Goal: Task Accomplishment & Management: Use online tool/utility

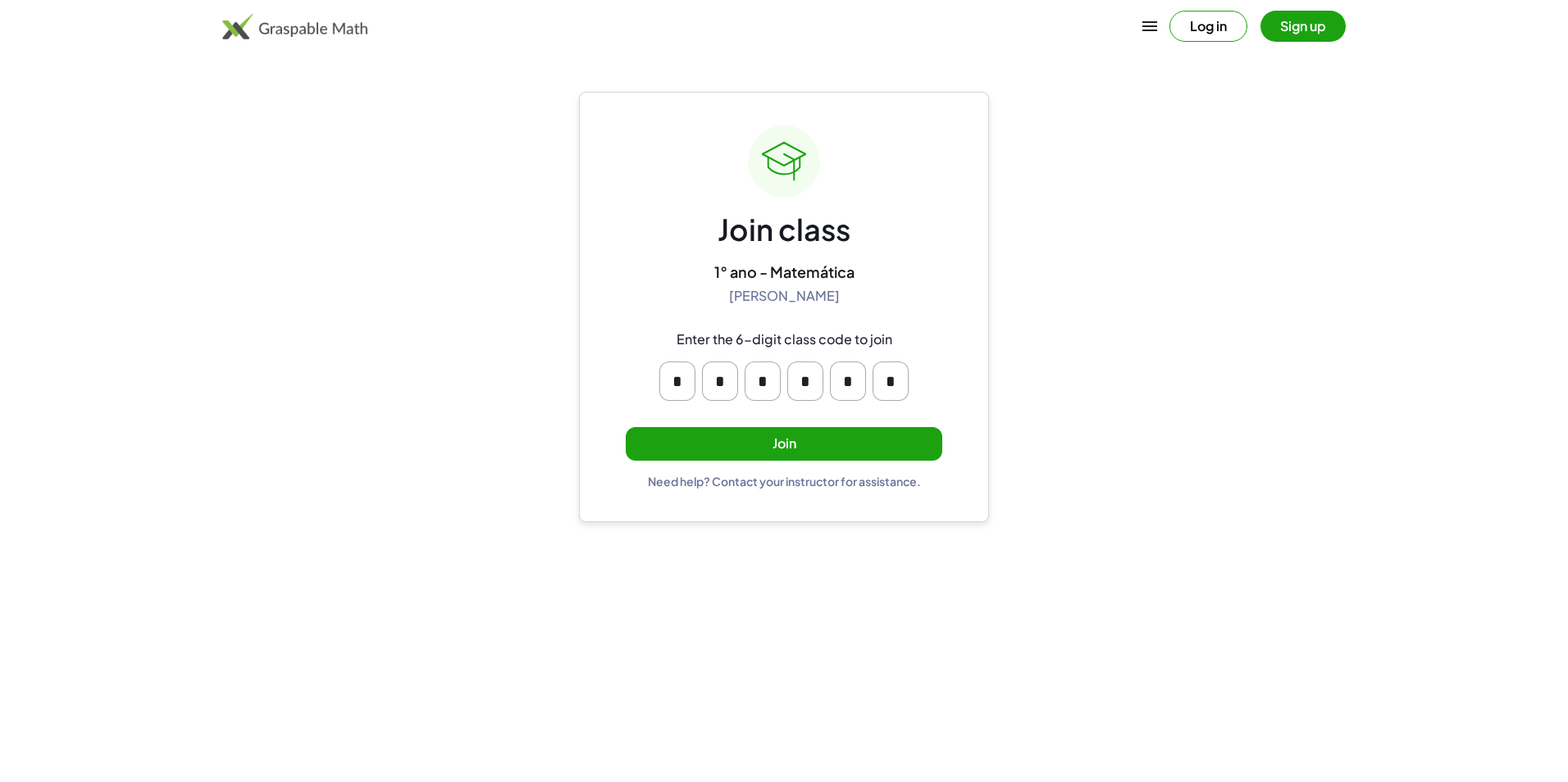
click at [768, 456] on button "Join" at bounding box center [784, 443] width 317 height 33
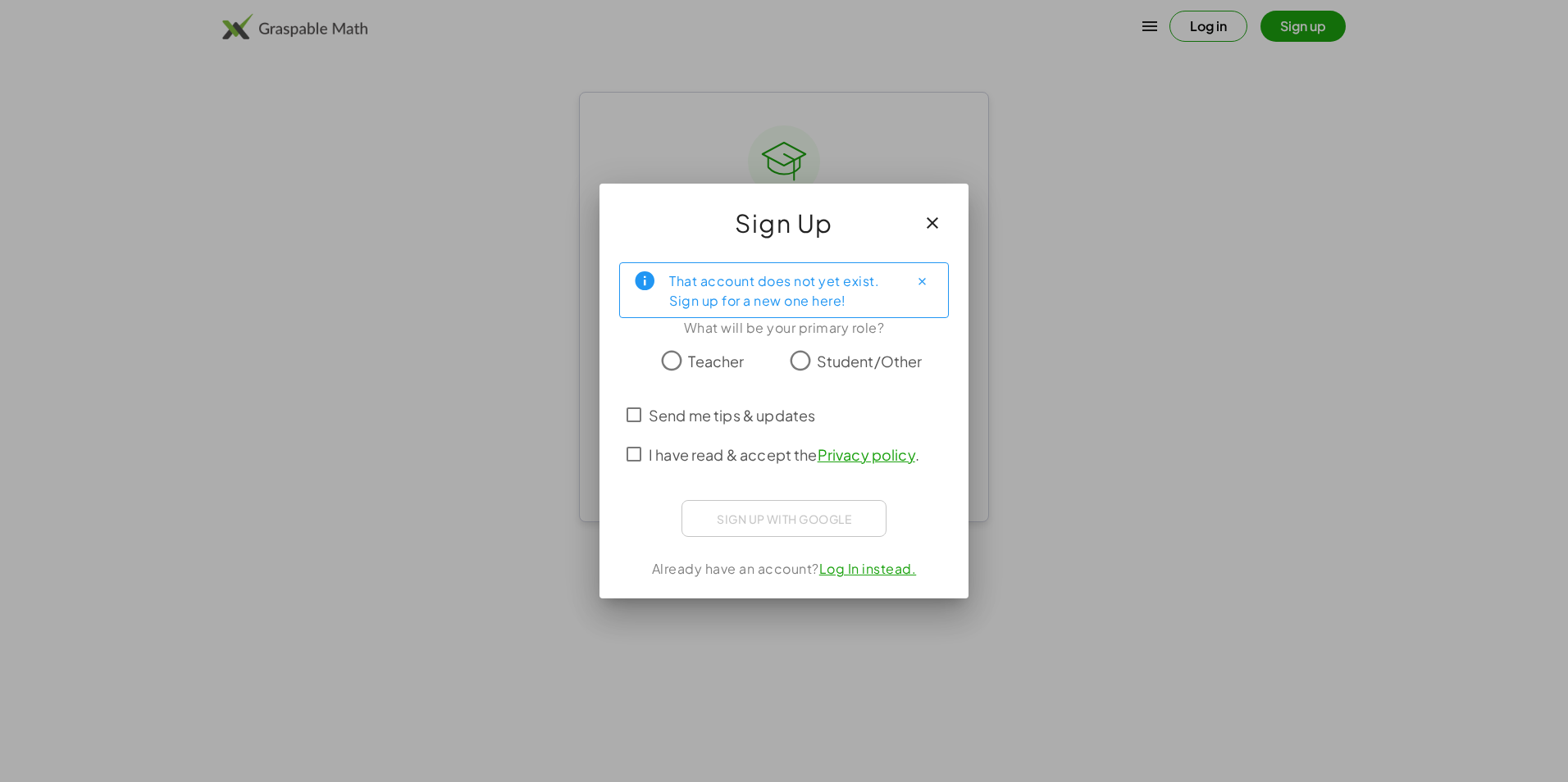
click at [817, 363] on span "Student/Other" at bounding box center [870, 361] width 106 height 22
drag, startPoint x: 751, startPoint y: 515, endPoint x: 893, endPoint y: 534, distance: 143.3
click at [893, 534] on div "That account does not yet exist. Sign up for a new one here! What will be your …" at bounding box center [783, 423] width 369 height 349
drag, startPoint x: 893, startPoint y: 534, endPoint x: 875, endPoint y: 550, distance: 24.1
click at [875, 551] on div "That account does not yet exist. Sign up for a new one here! What will be your …" at bounding box center [783, 423] width 369 height 349
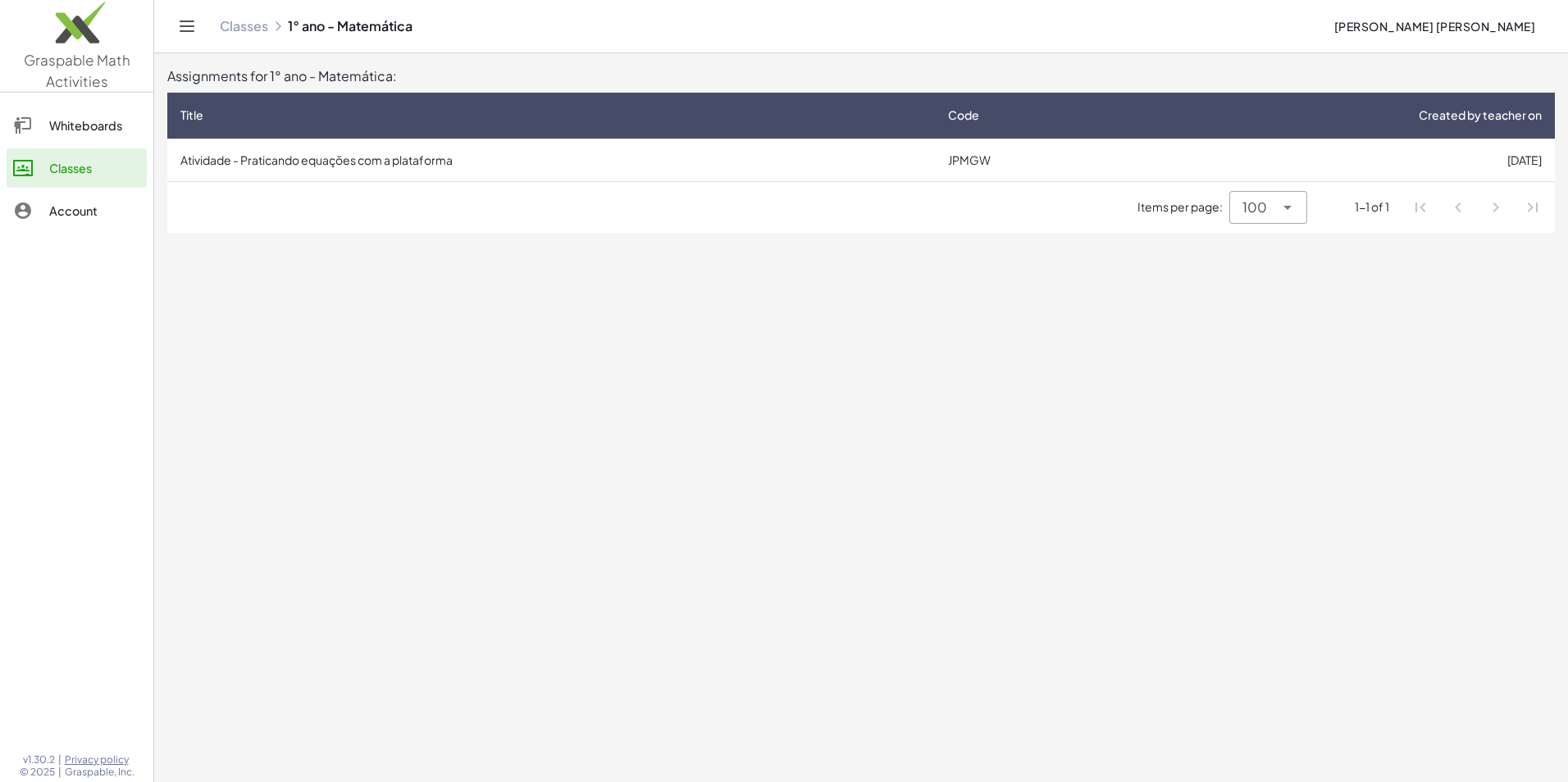
click at [48, 127] on div at bounding box center [31, 126] width 36 height 20
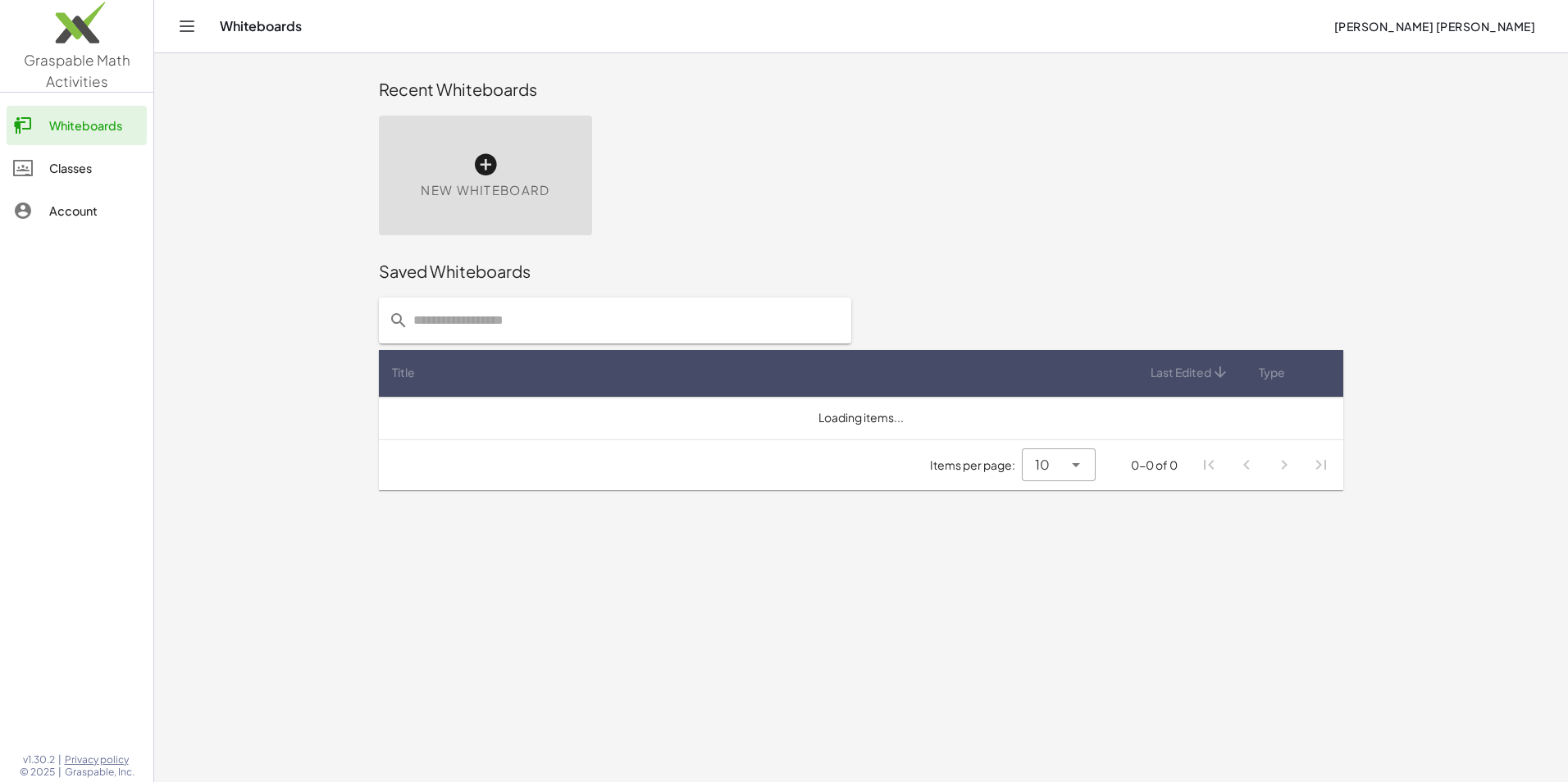
click at [72, 153] on link "Classes" at bounding box center [76, 168] width 140 height 39
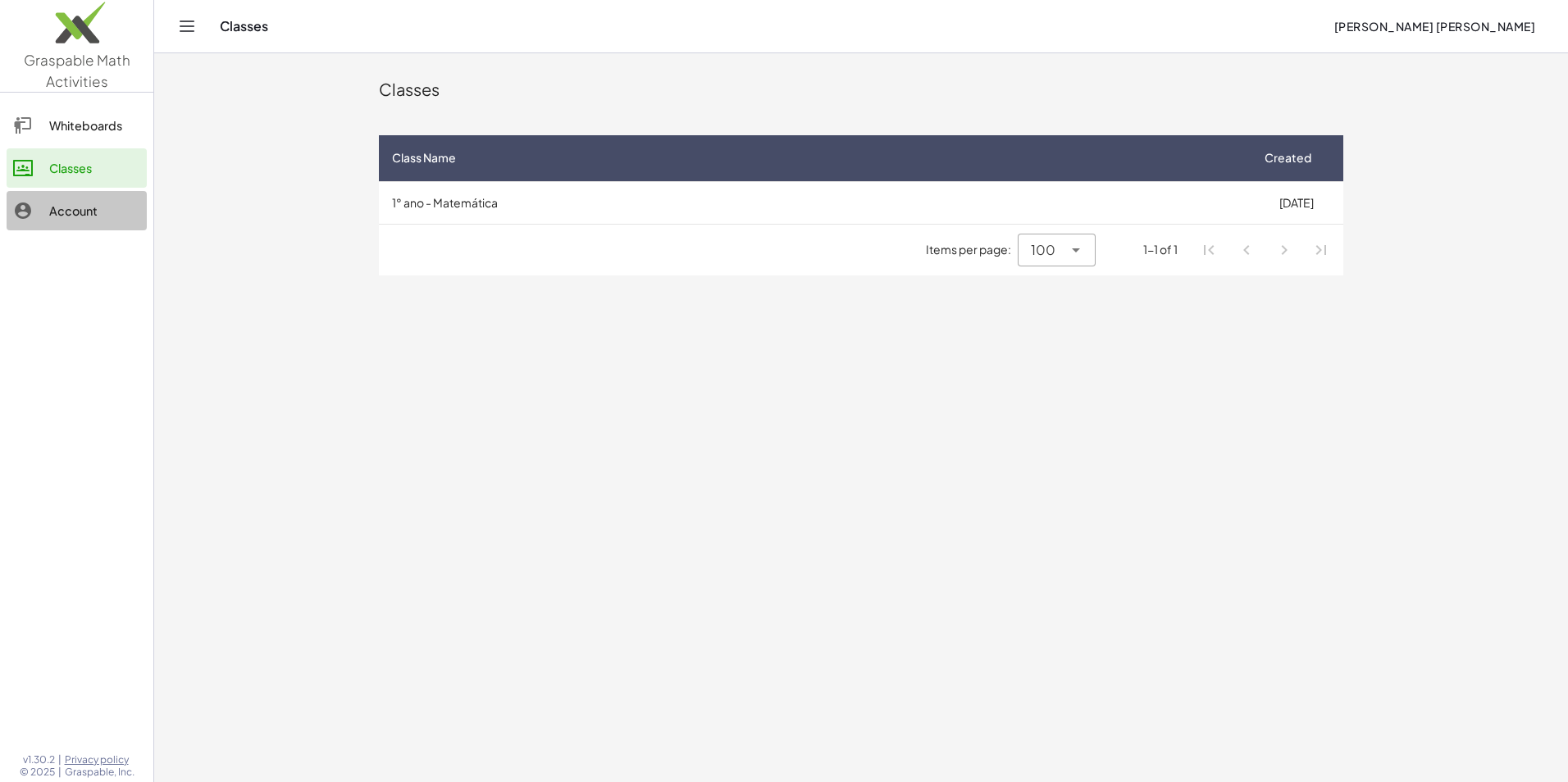
click at [72, 205] on div "Account" at bounding box center [94, 211] width 91 height 20
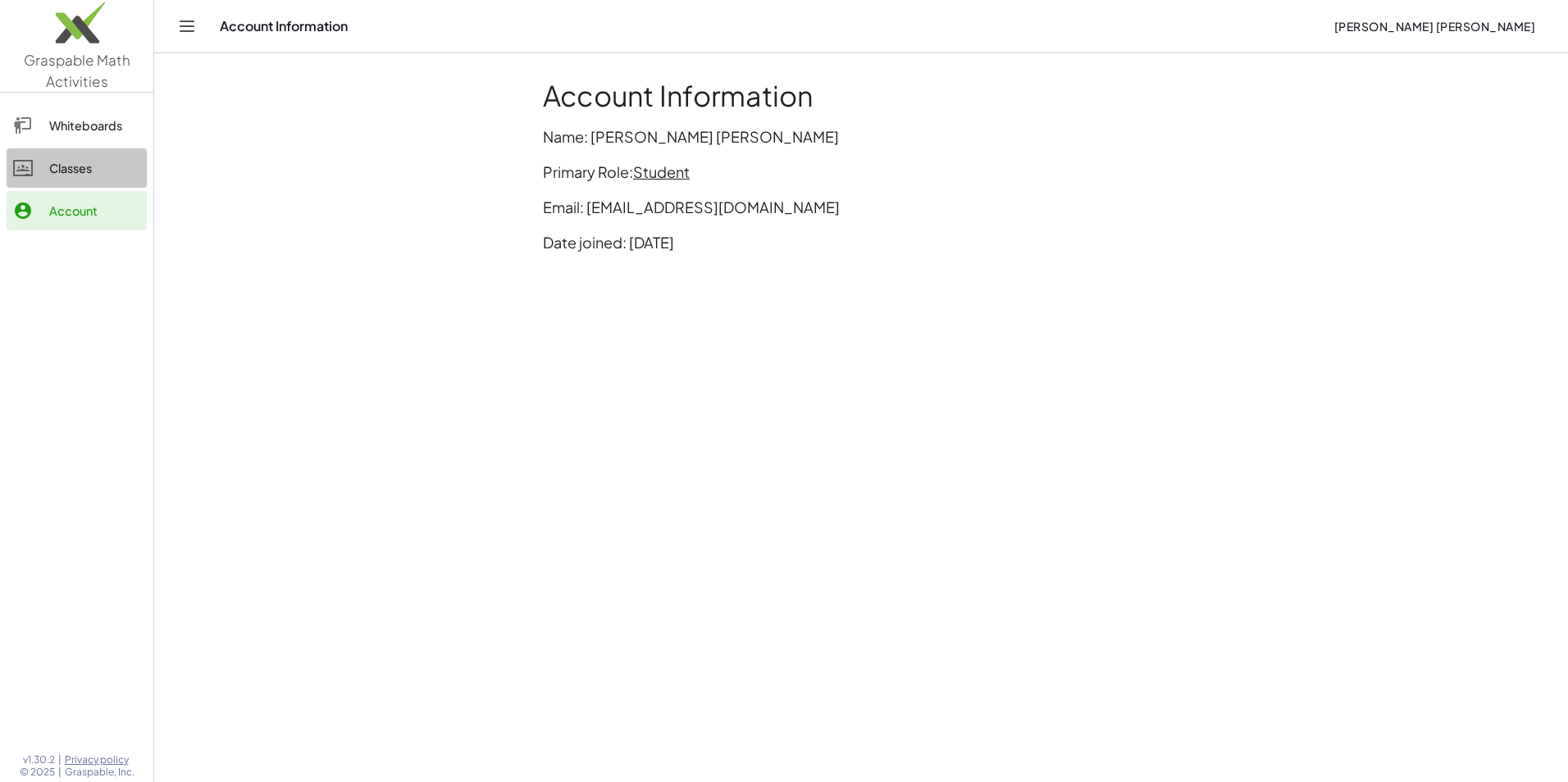
click at [81, 179] on link "Classes" at bounding box center [76, 168] width 140 height 39
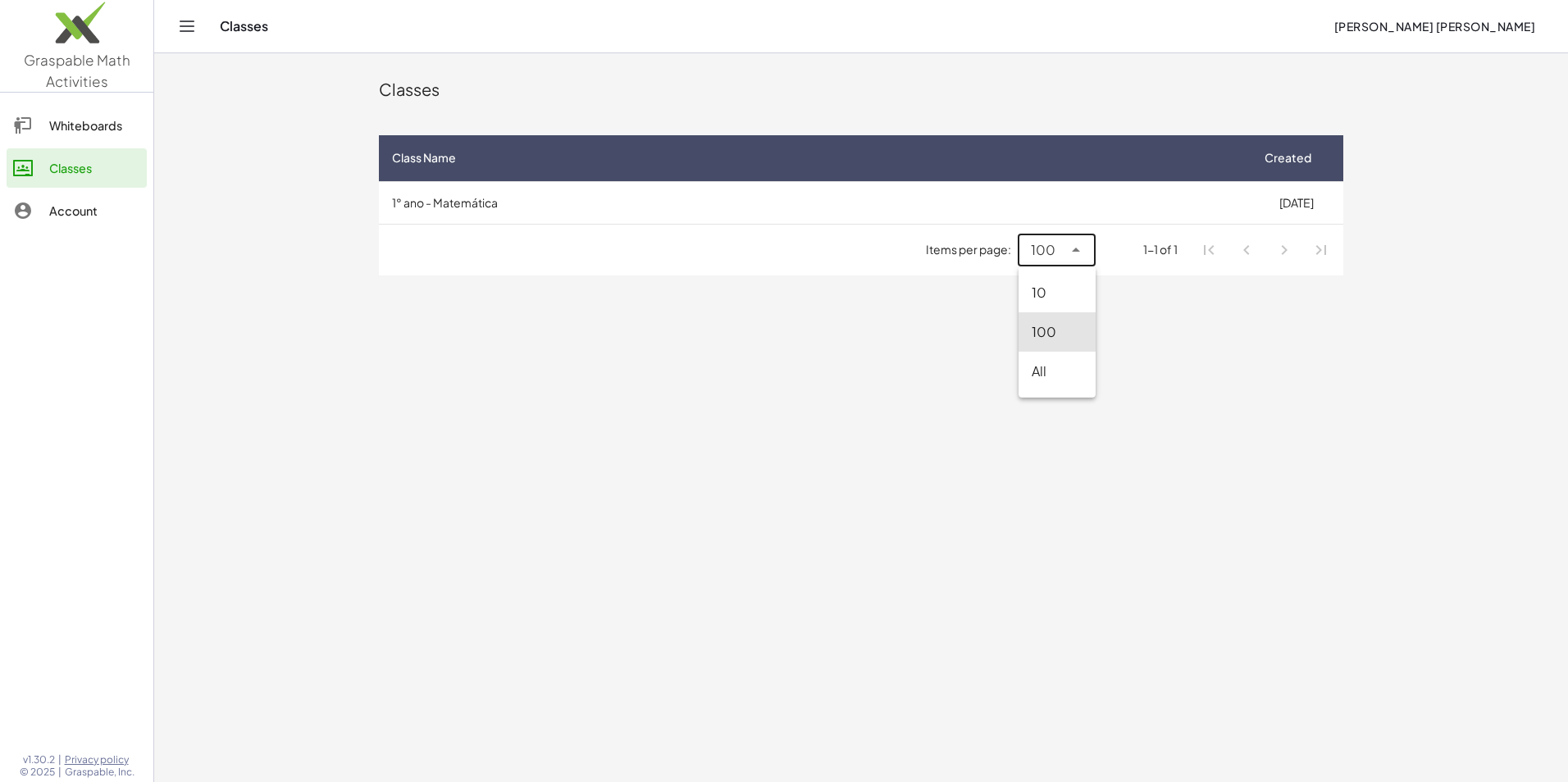
click at [1084, 248] on icon at bounding box center [1076, 250] width 20 height 20
click at [1055, 378] on div "All" at bounding box center [1057, 371] width 51 height 20
type input "**"
click at [79, 197] on link "Account" at bounding box center [76, 211] width 140 height 39
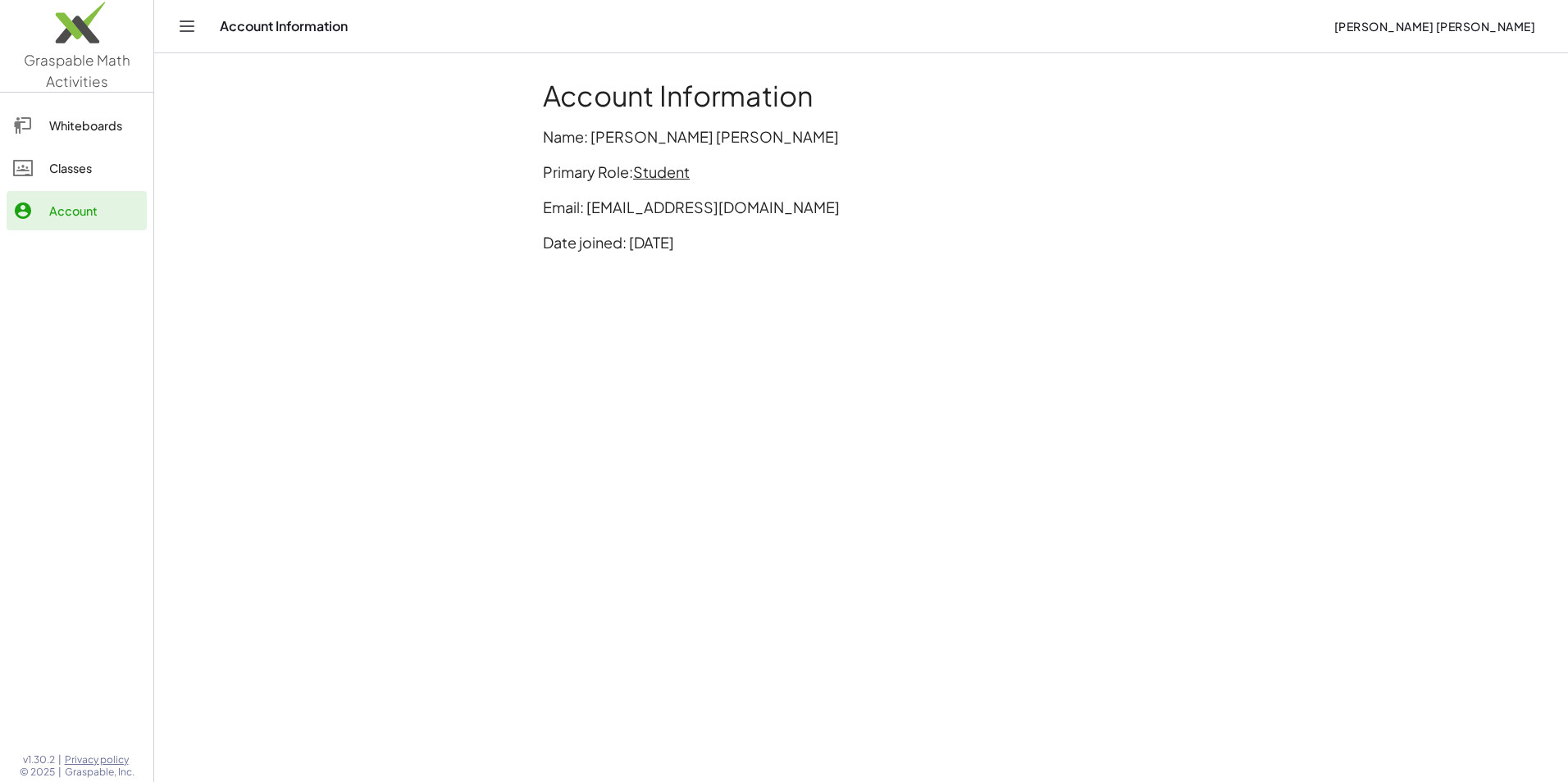
click at [63, 168] on div "Classes" at bounding box center [94, 168] width 91 height 20
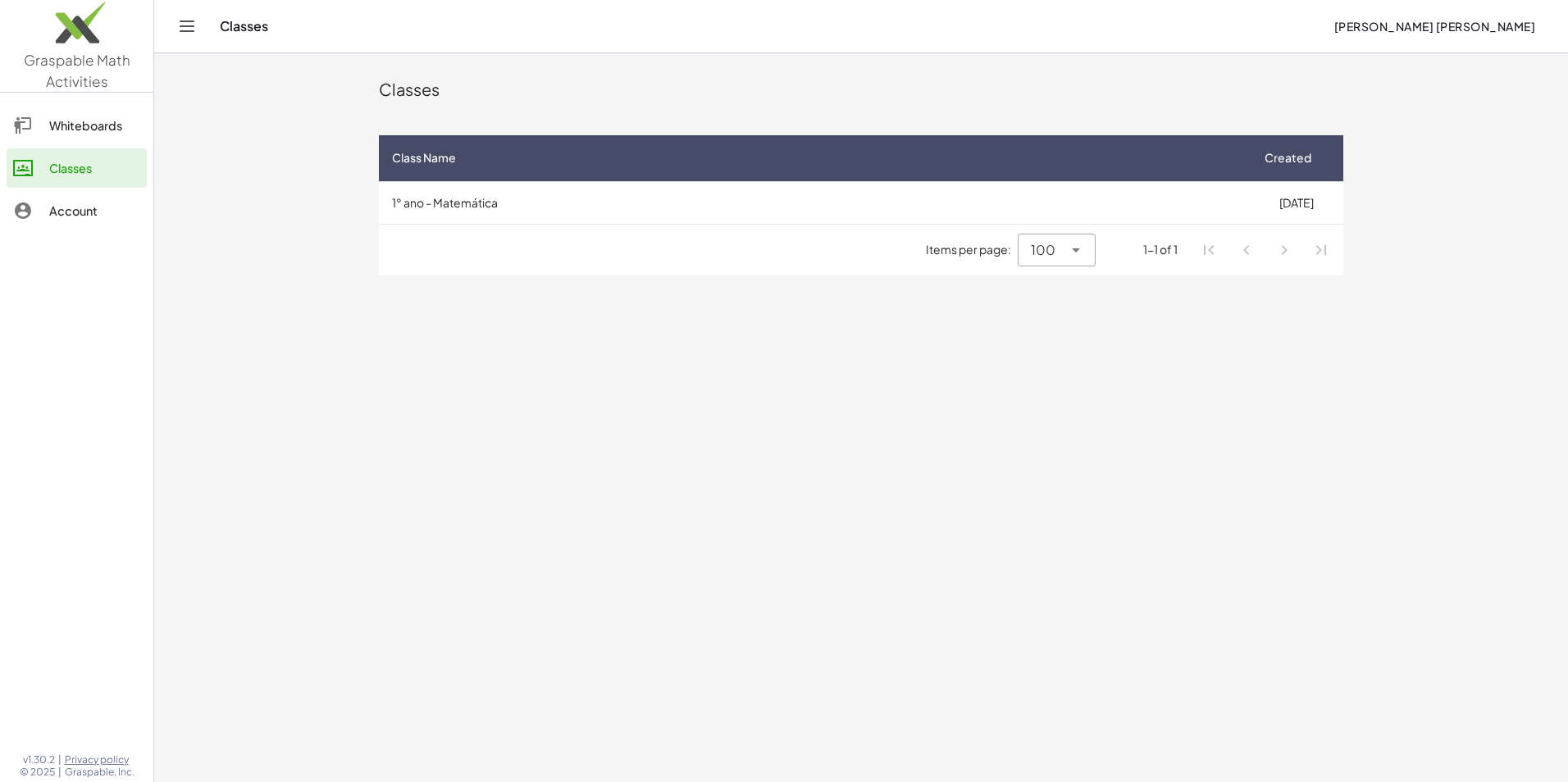
click at [66, 132] on div "Whiteboards" at bounding box center [94, 126] width 91 height 20
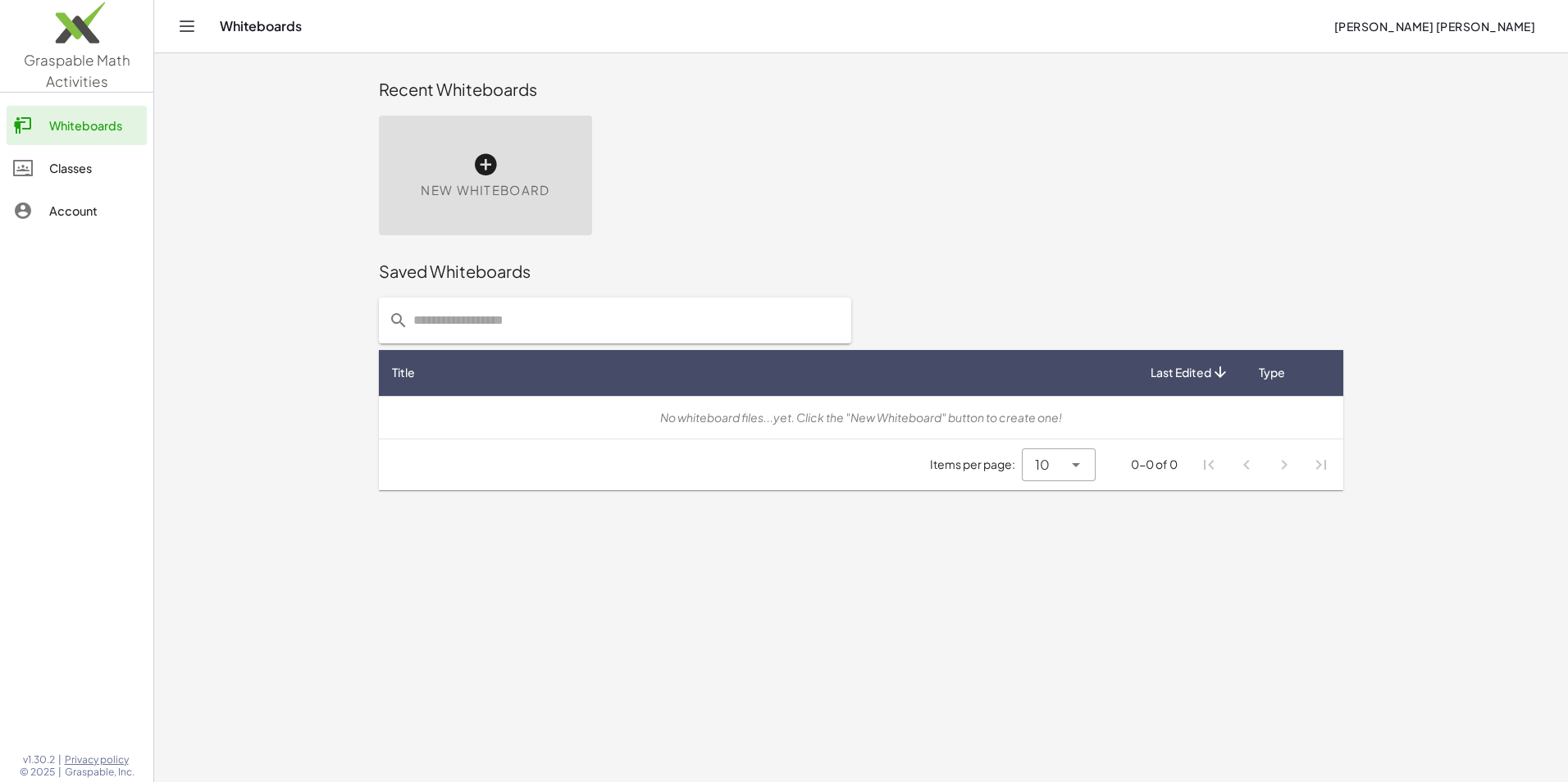
click at [79, 168] on div "Classes" at bounding box center [94, 168] width 91 height 20
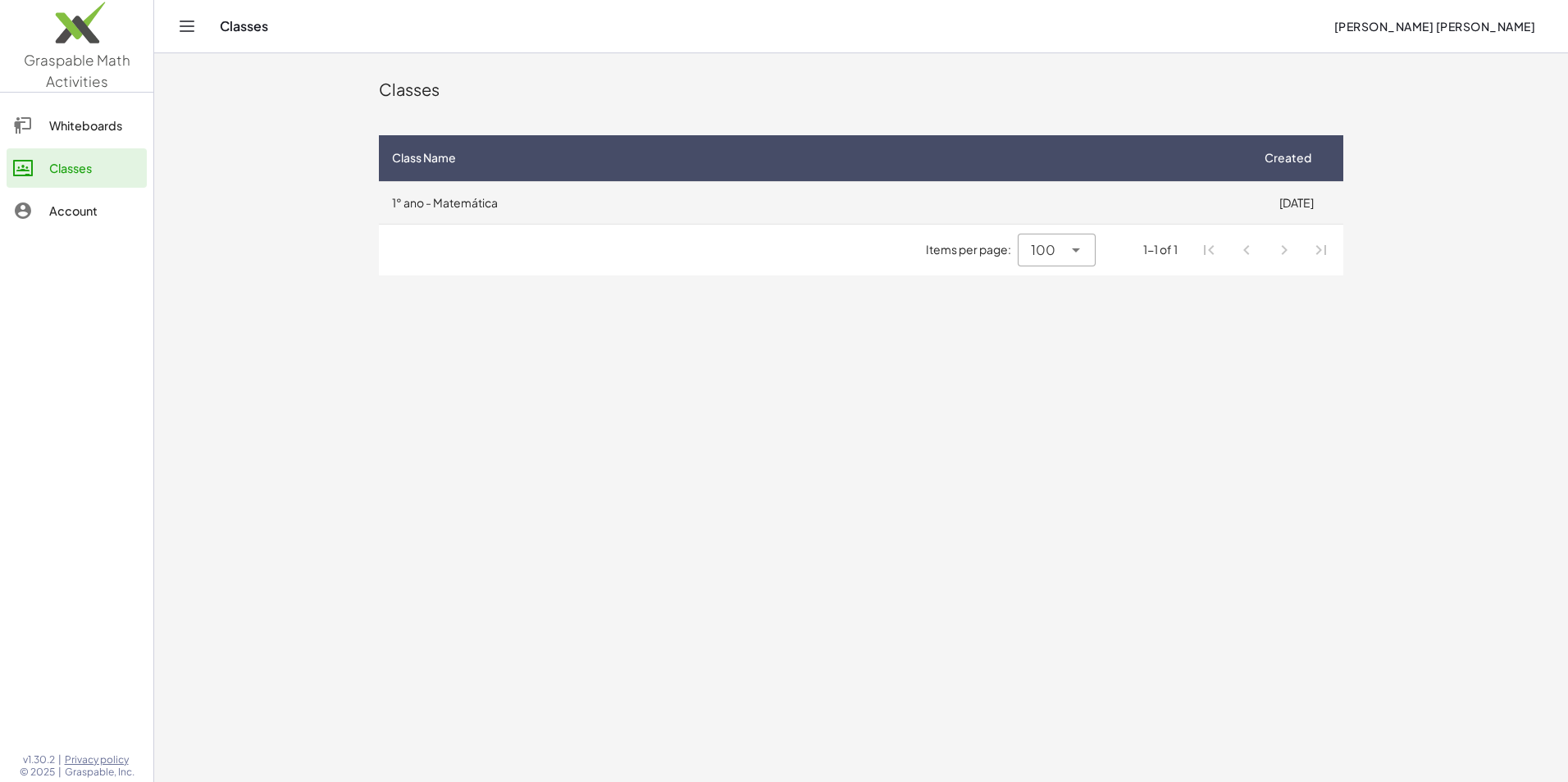
click at [515, 204] on td "1° ano - Matemática" at bounding box center [814, 203] width 870 height 43
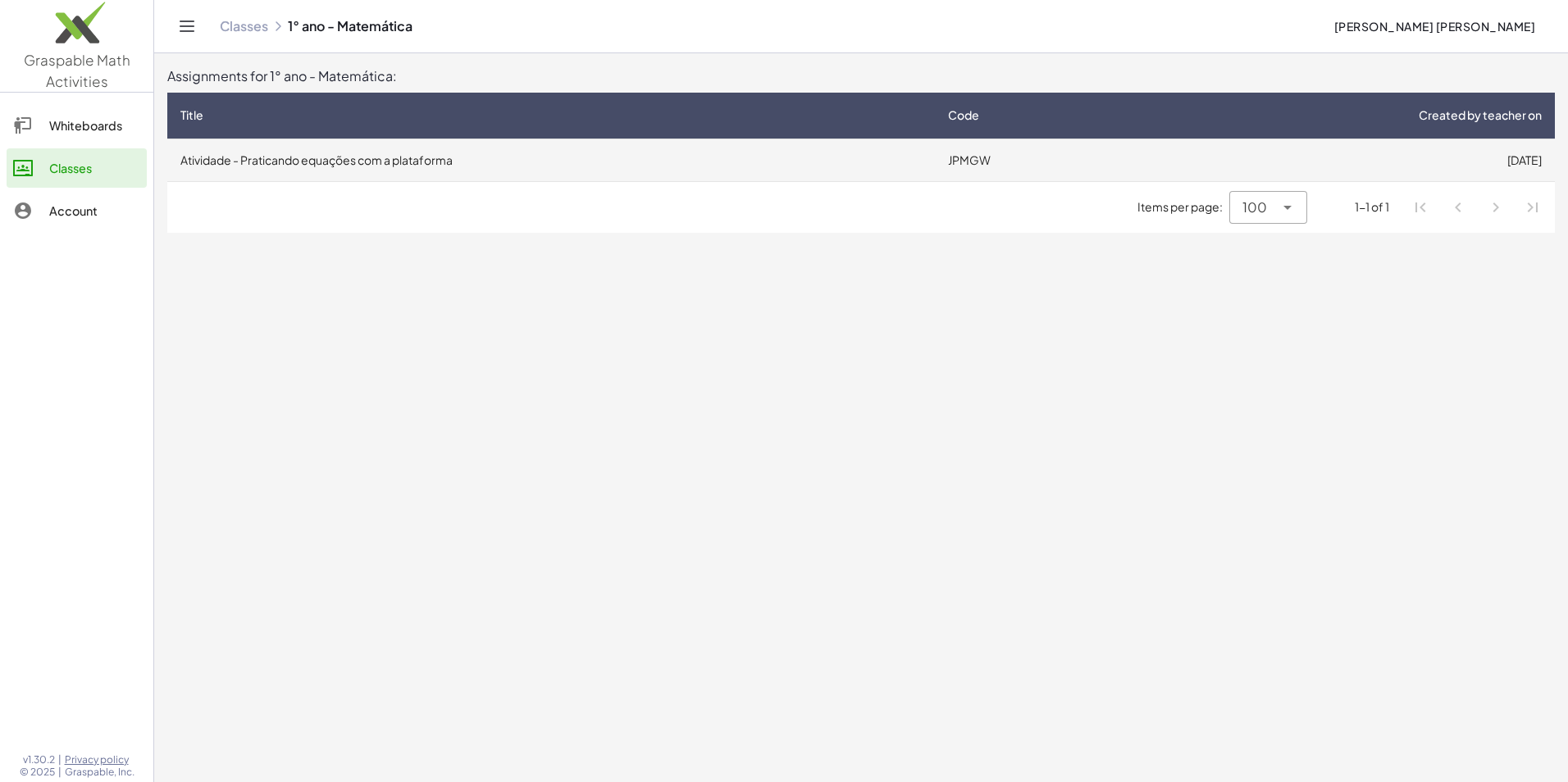
click at [370, 169] on td "Atividade - Praticando equações com a plataforma" at bounding box center [552, 161] width 768 height 43
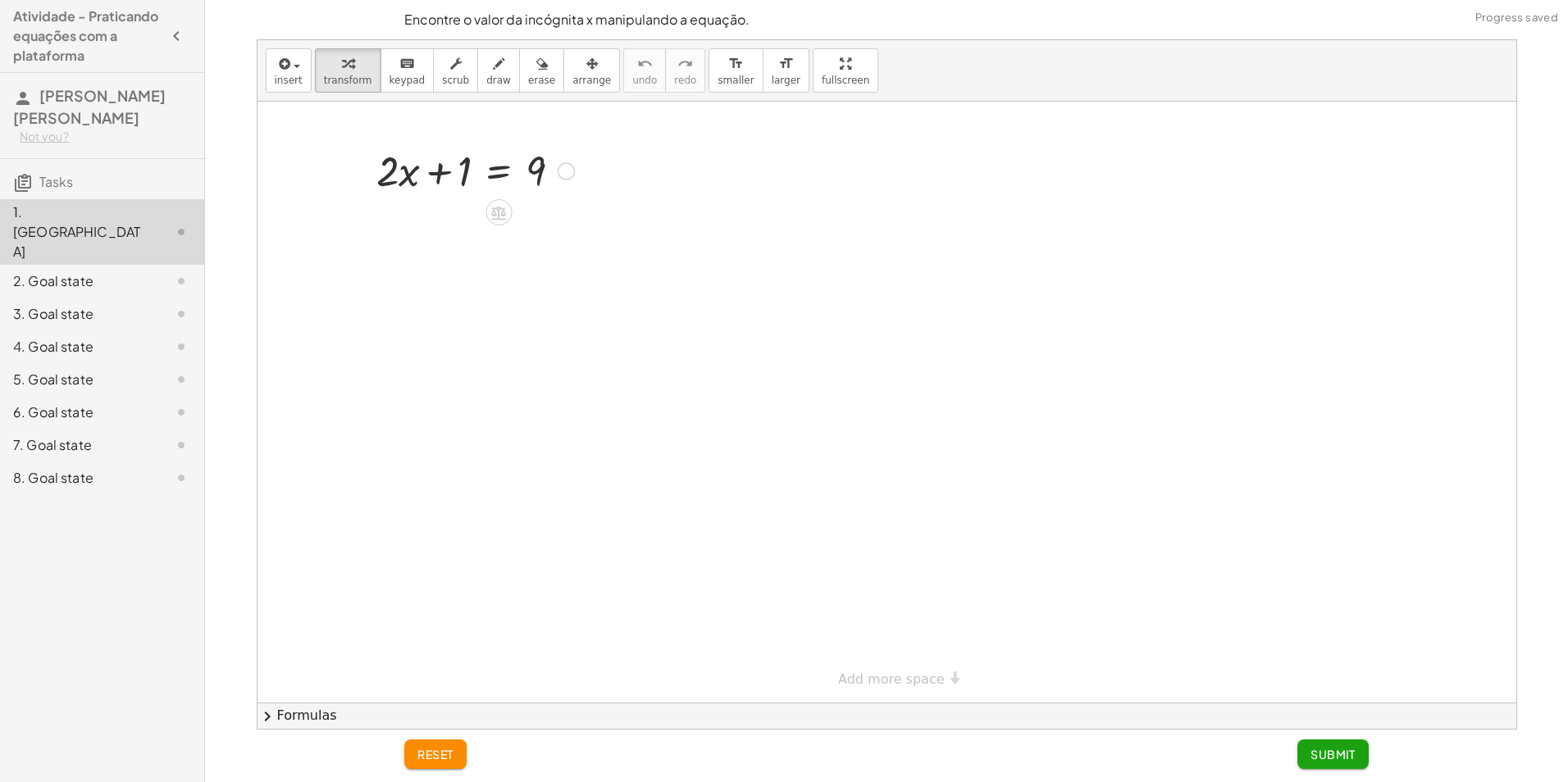
click at [406, 213] on div at bounding box center [886, 402] width 1259 height 601
drag, startPoint x: 484, startPoint y: 72, endPoint x: 491, endPoint y: 126, distance: 54.5
click at [491, 126] on div "insert select one: Math Expression Function Text Youtube Video Graphing Geometr…" at bounding box center [886, 385] width 1259 height 689
drag, startPoint x: 371, startPoint y: 227, endPoint x: 375, endPoint y: 242, distance: 15.5
click at [375, 242] on div at bounding box center [886, 402] width 1259 height 601
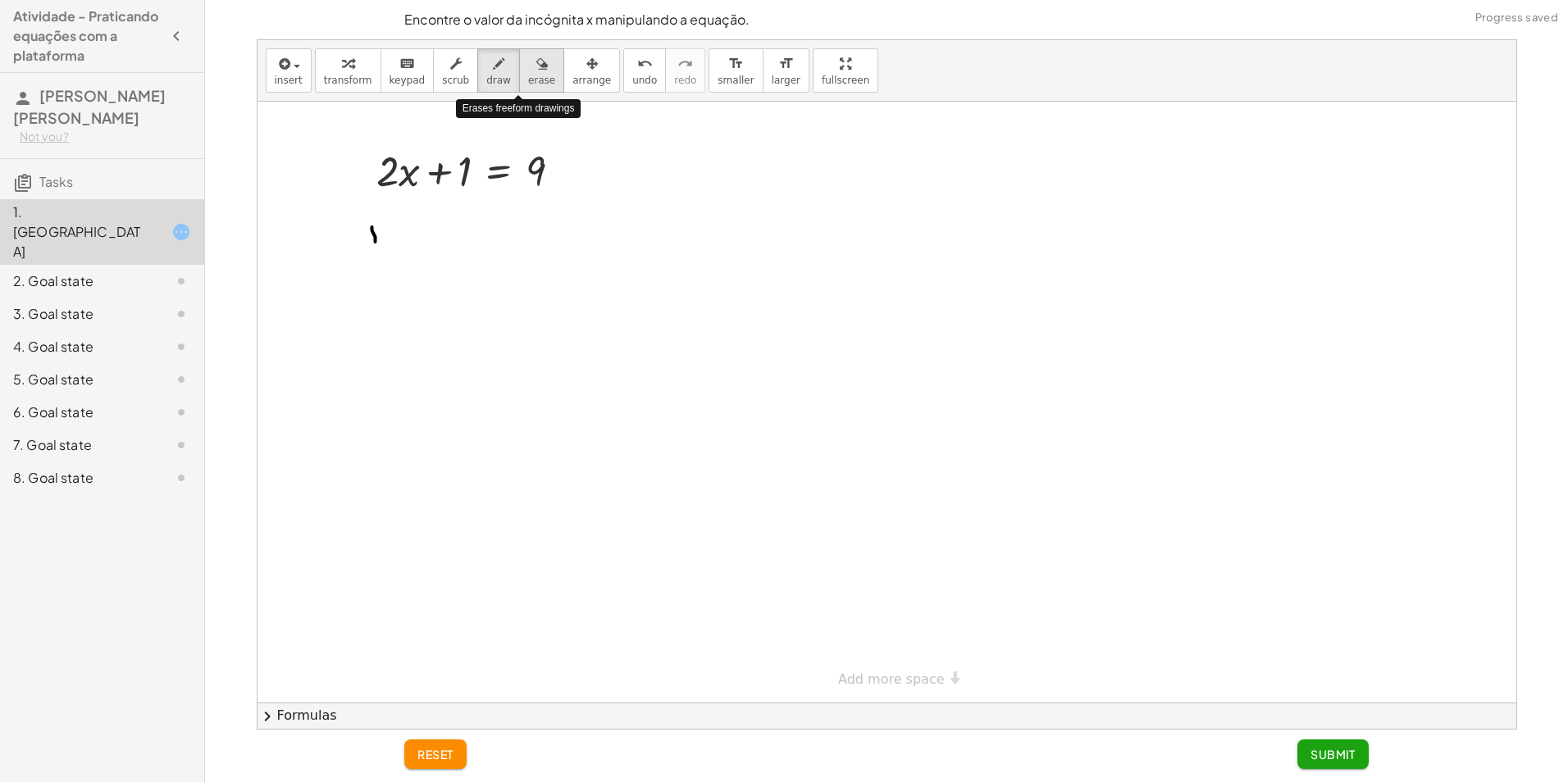
click at [528, 75] on span "erase" at bounding box center [542, 80] width 27 height 12
drag, startPoint x: 388, startPoint y: 226, endPoint x: 358, endPoint y: 249, distance: 37.8
click at [361, 253] on div at bounding box center [886, 402] width 1259 height 601
drag, startPoint x: 383, startPoint y: 246, endPoint x: 444, endPoint y: 263, distance: 63.3
click at [444, 263] on div at bounding box center [886, 402] width 1259 height 601
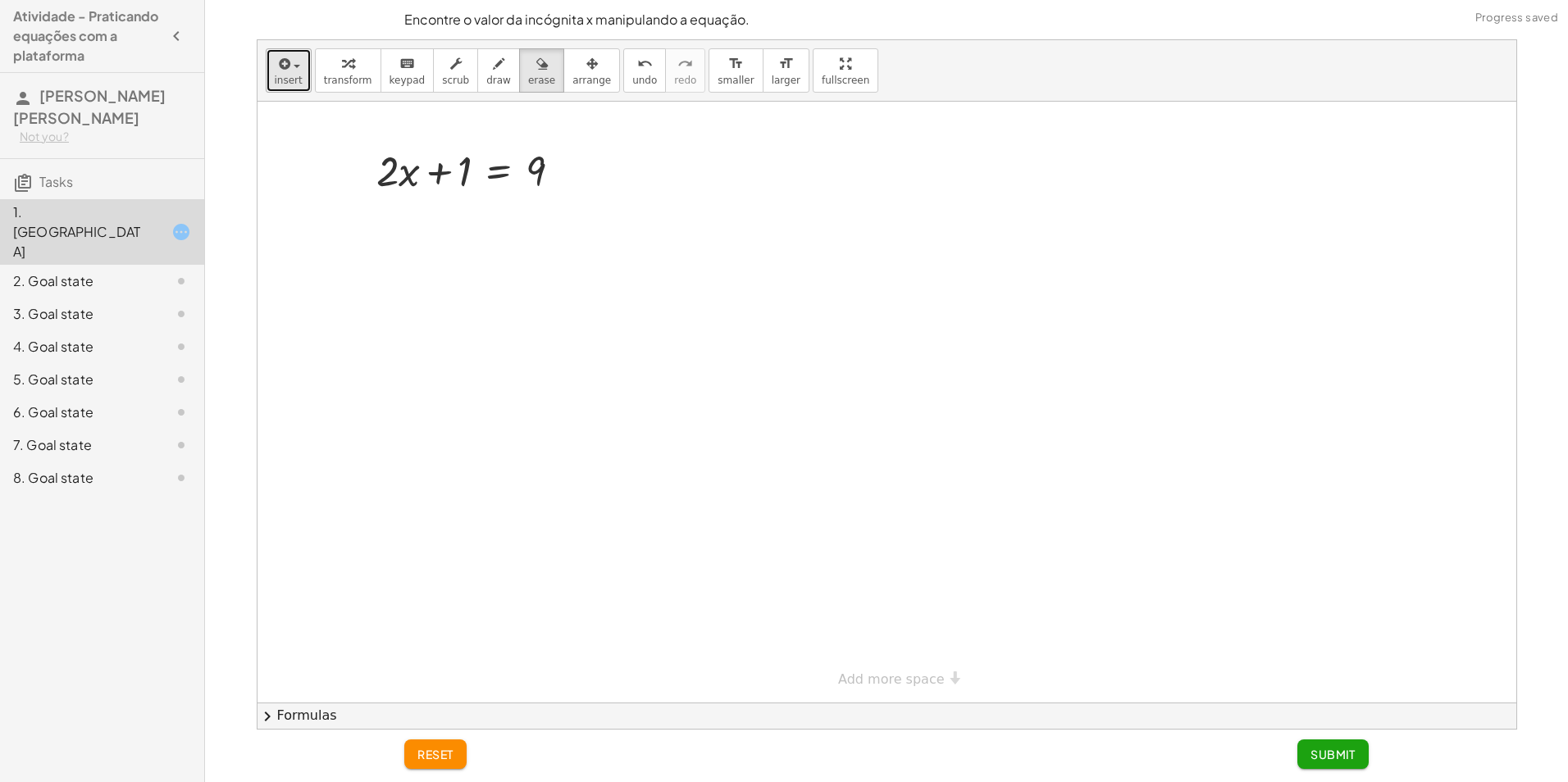
click at [296, 81] on span "insert" at bounding box center [288, 80] width 28 height 12
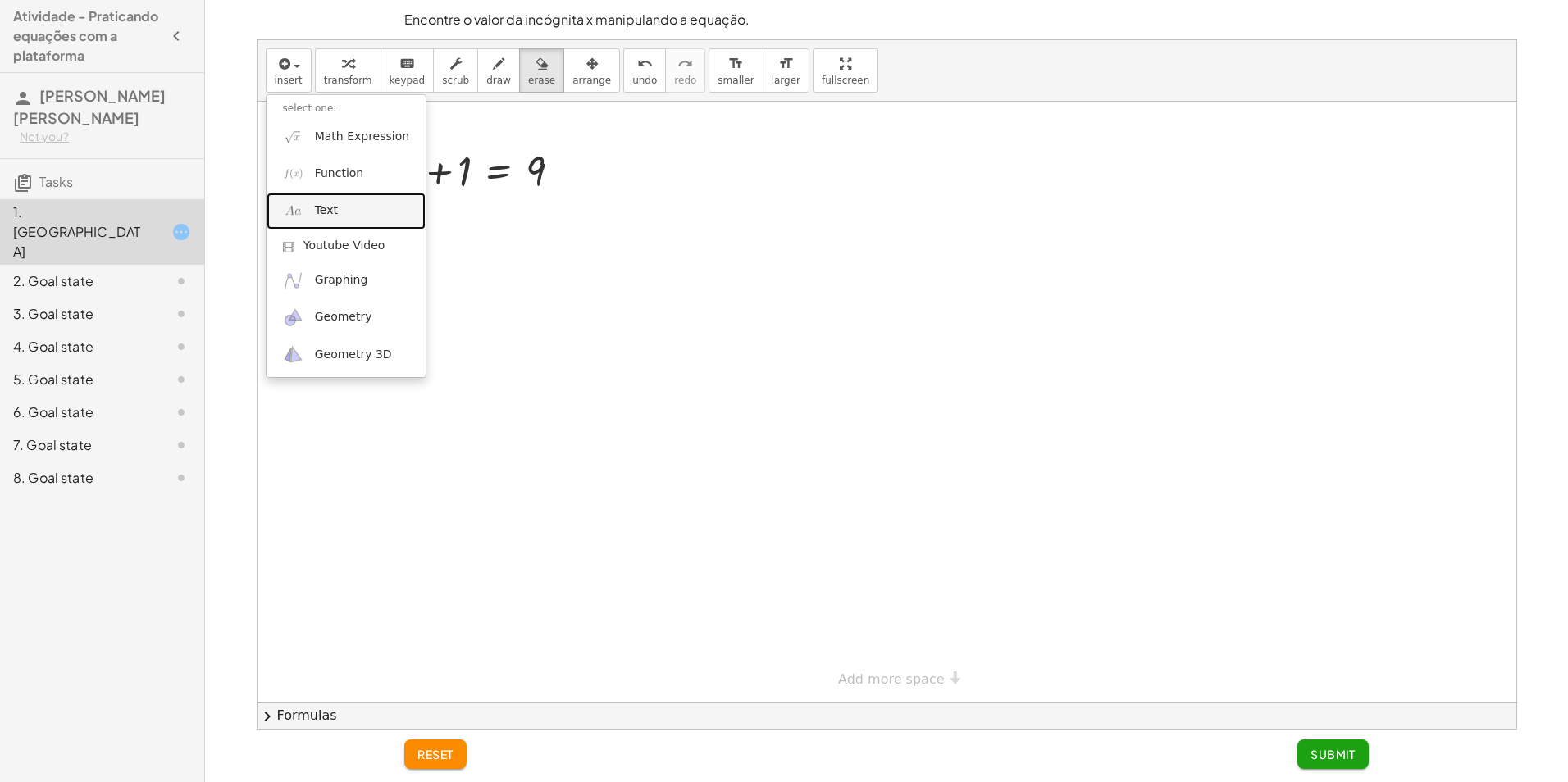
click at [322, 200] on link "Text" at bounding box center [346, 211] width 160 height 37
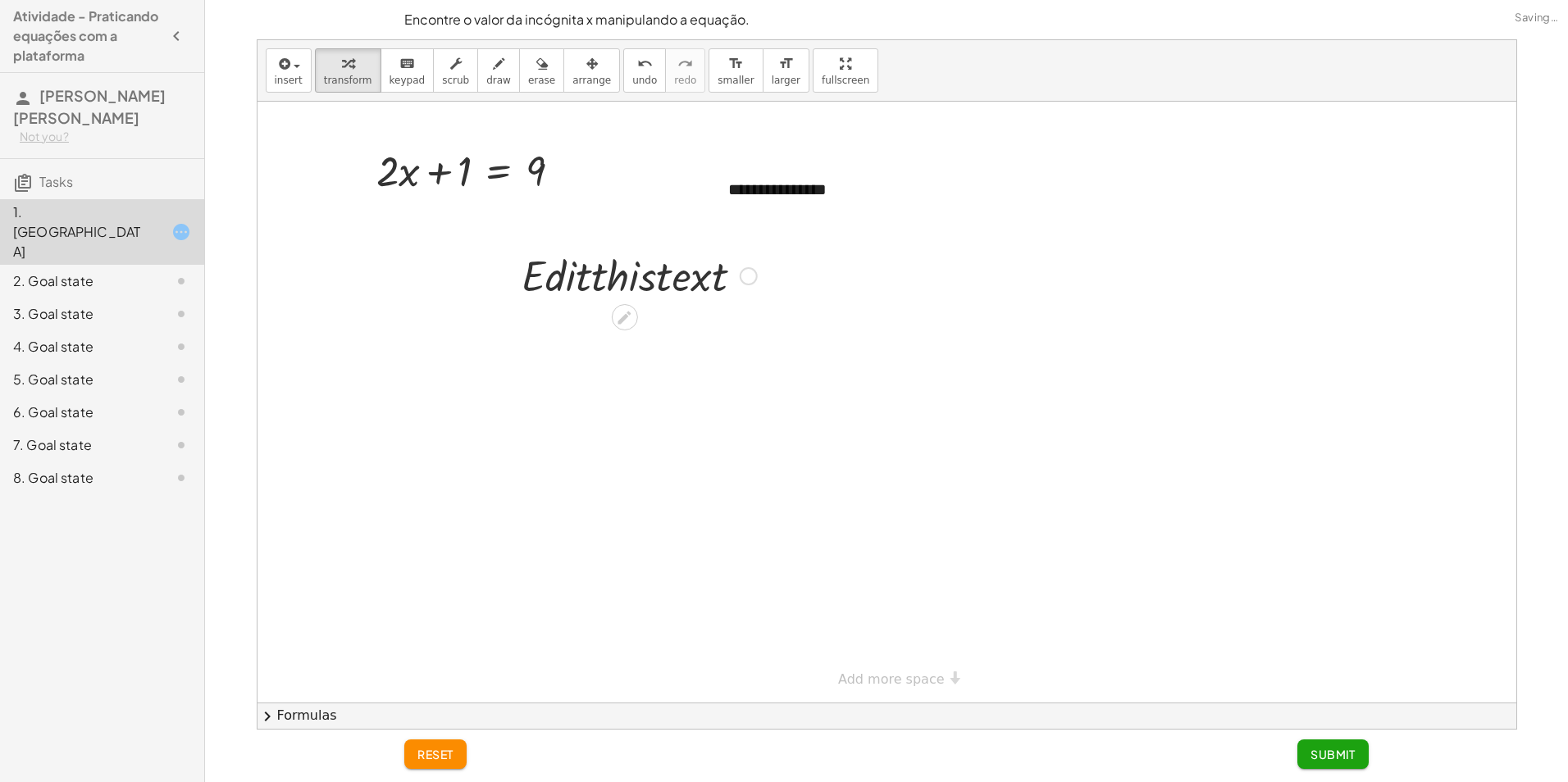
click at [721, 275] on div at bounding box center [639, 274] width 252 height 56
drag, startPoint x: 751, startPoint y: 275, endPoint x: 451, endPoint y: 281, distance: 300.1
click at [451, 281] on div "**********" at bounding box center [886, 402] width 1259 height 601
drag, startPoint x: 629, startPoint y: 312, endPoint x: 579, endPoint y: 346, distance: 60.5
click at [579, 346] on div "**********" at bounding box center [886, 402] width 1259 height 601
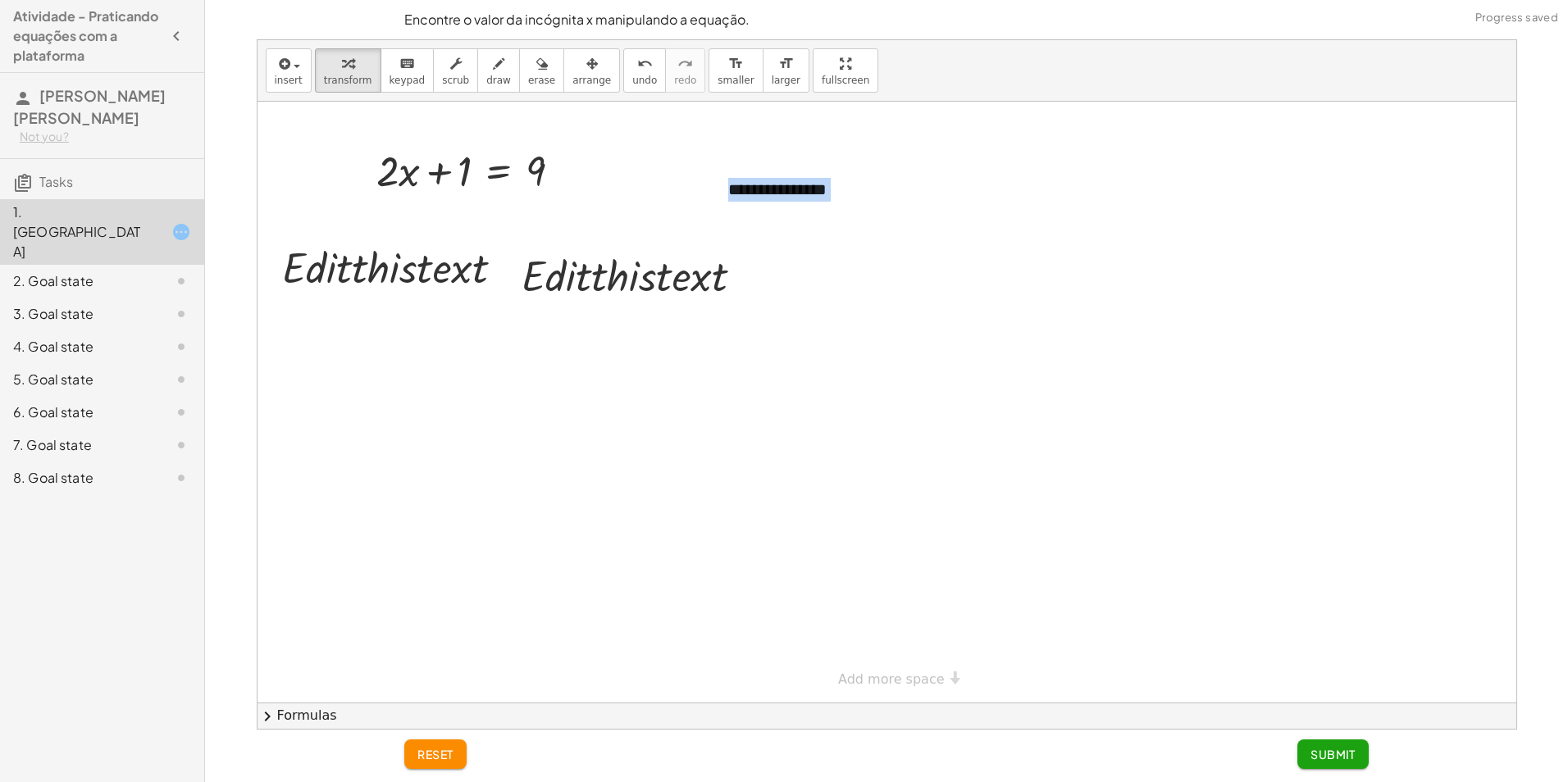
drag, startPoint x: 579, startPoint y: 346, endPoint x: 864, endPoint y: 258, distance: 298.3
click at [860, 272] on div at bounding box center [886, 402] width 1259 height 601
drag, startPoint x: 921, startPoint y: 184, endPoint x: 564, endPoint y: 301, distance: 375.7
click at [687, 343] on div "**********" at bounding box center [886, 402] width 1259 height 601
click at [531, 65] on button "erase" at bounding box center [542, 70] width 45 height 44
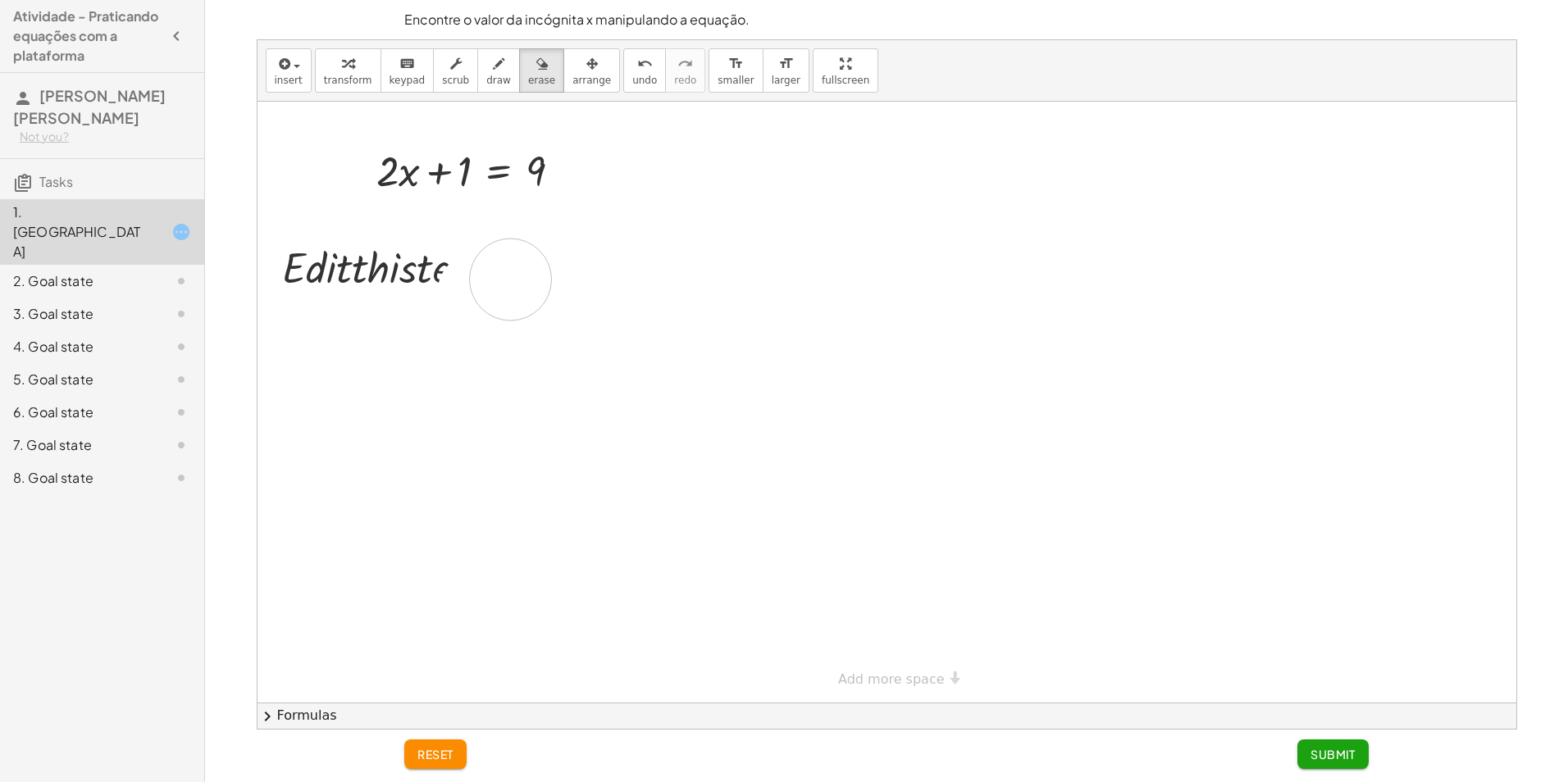
drag, startPoint x: 766, startPoint y: 182, endPoint x: 421, endPoint y: 280, distance: 358.6
click at [421, 280] on div at bounding box center [886, 402] width 1259 height 601
drag, startPoint x: 740, startPoint y: 257, endPoint x: 741, endPoint y: 217, distance: 40.0
click at [741, 255] on div at bounding box center [886, 402] width 1259 height 601
drag, startPoint x: 741, startPoint y: 213, endPoint x: 743, endPoint y: 194, distance: 19.1
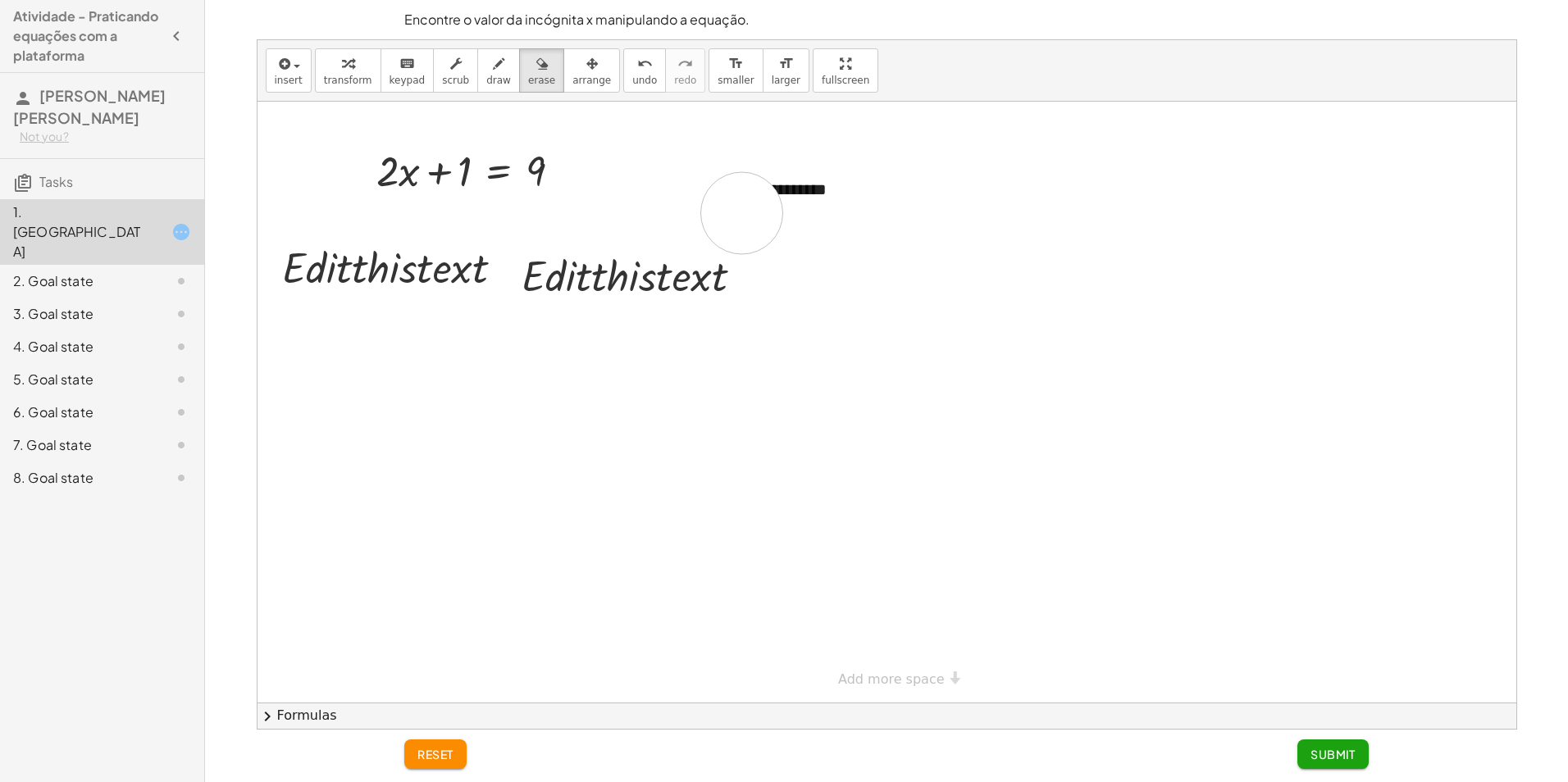
click at [741, 207] on div at bounding box center [886, 402] width 1259 height 601
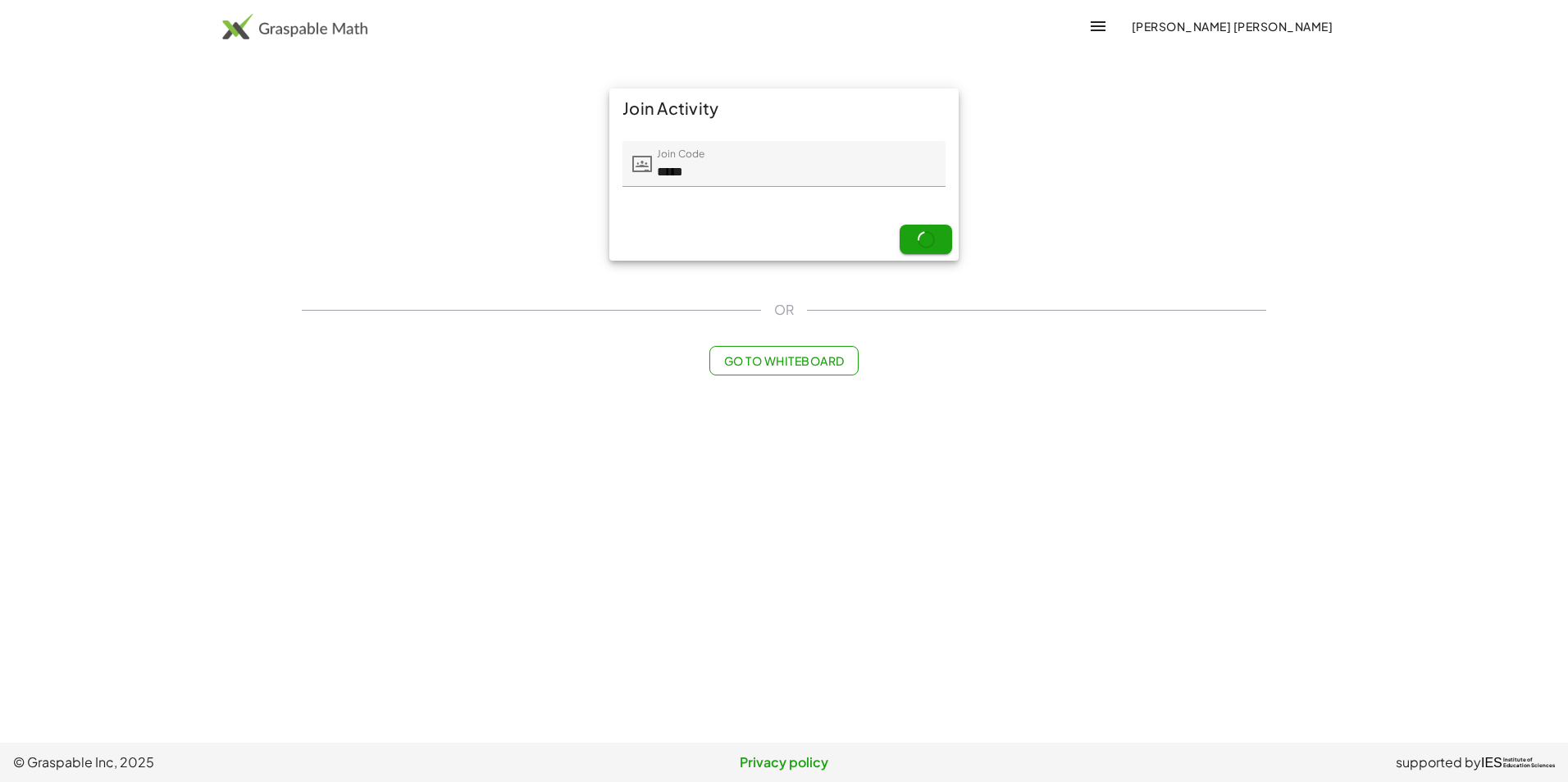
click at [710, 198] on div "Join Code Join Code ***** 5 / 5" at bounding box center [783, 173] width 349 height 91
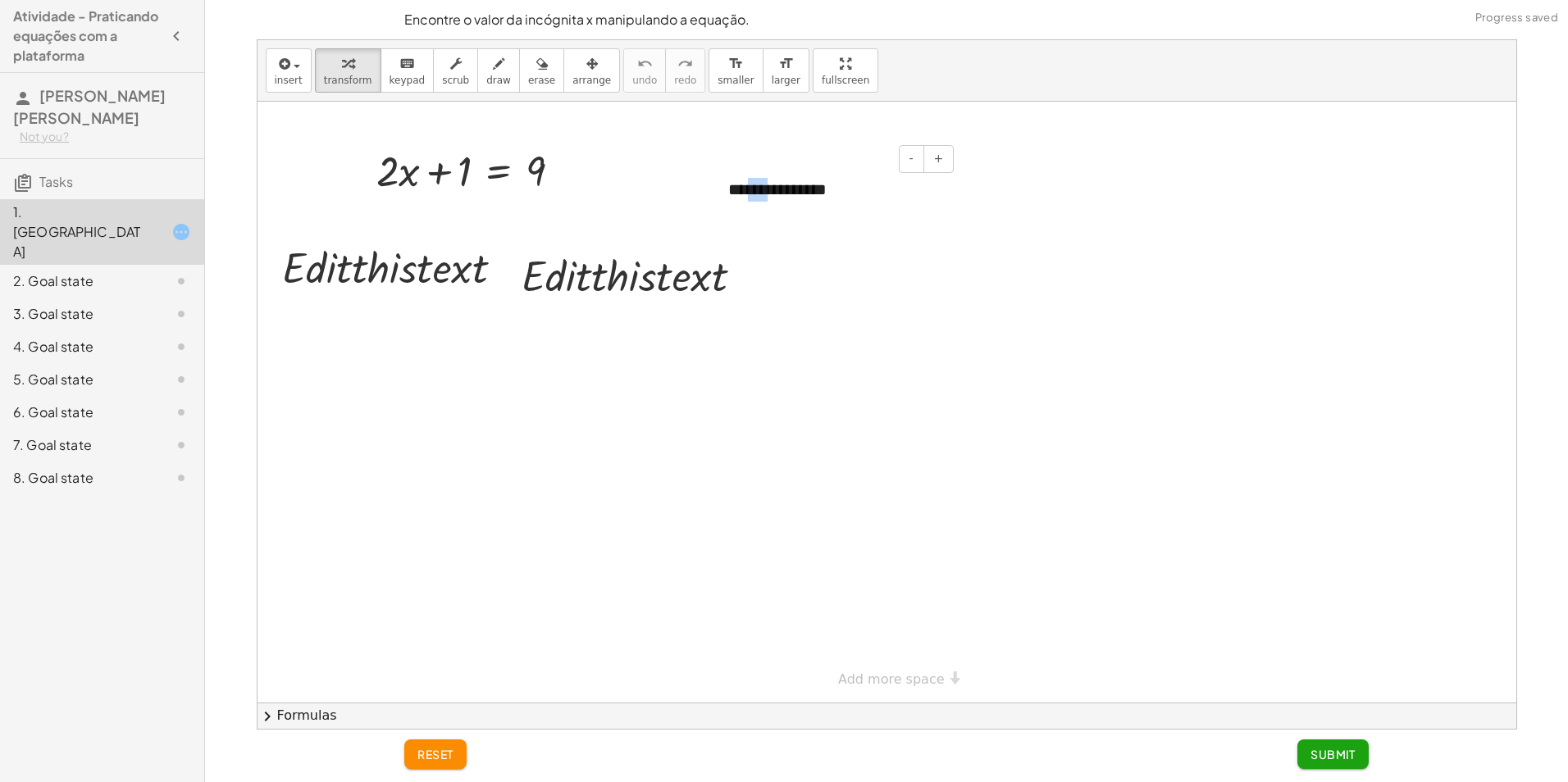
drag, startPoint x: 769, startPoint y: 207, endPoint x: 751, endPoint y: 188, distance: 26.2
click at [751, 188] on div "**********" at bounding box center [835, 189] width 246 height 56
click at [666, 218] on div at bounding box center [886, 402] width 1259 height 601
